Goal: Find specific page/section: Find specific page/section

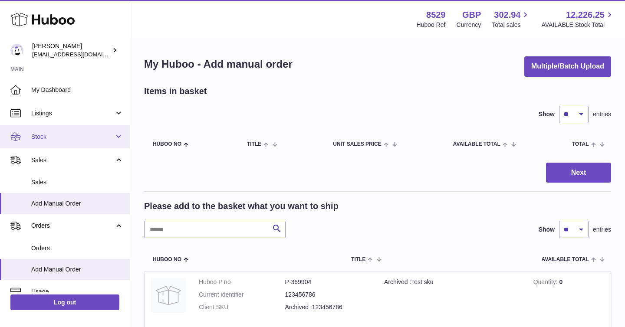
click at [117, 135] on link "Stock" at bounding box center [65, 136] width 130 height 23
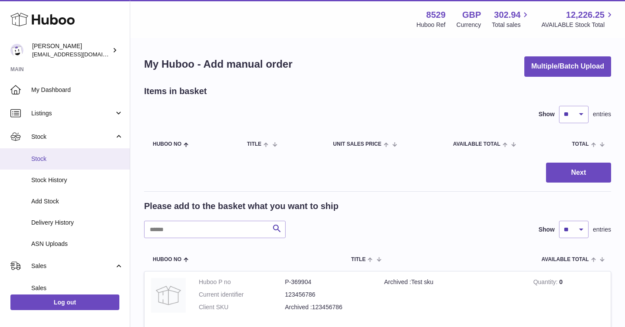
click at [73, 162] on span "Stock" at bounding box center [77, 159] width 92 height 8
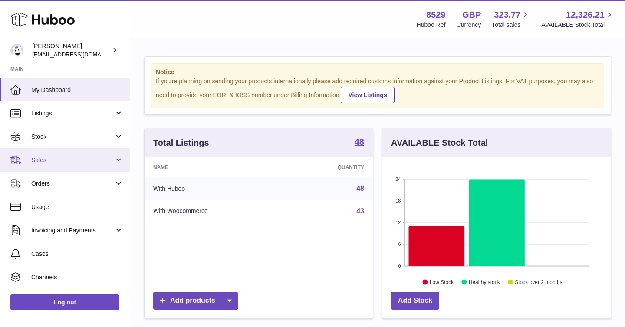
click at [116, 162] on link "Sales" at bounding box center [65, 159] width 130 height 23
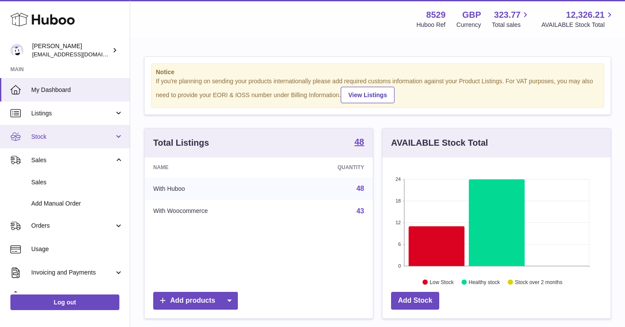
click at [118, 138] on link "Stock" at bounding box center [65, 136] width 130 height 23
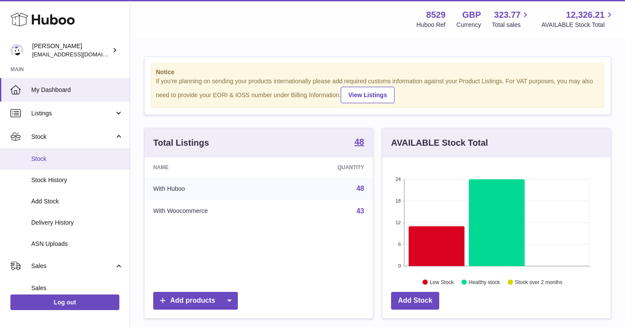
click at [75, 164] on link "Stock" at bounding box center [65, 158] width 130 height 21
